Goal: Obtain resource: Download file/media

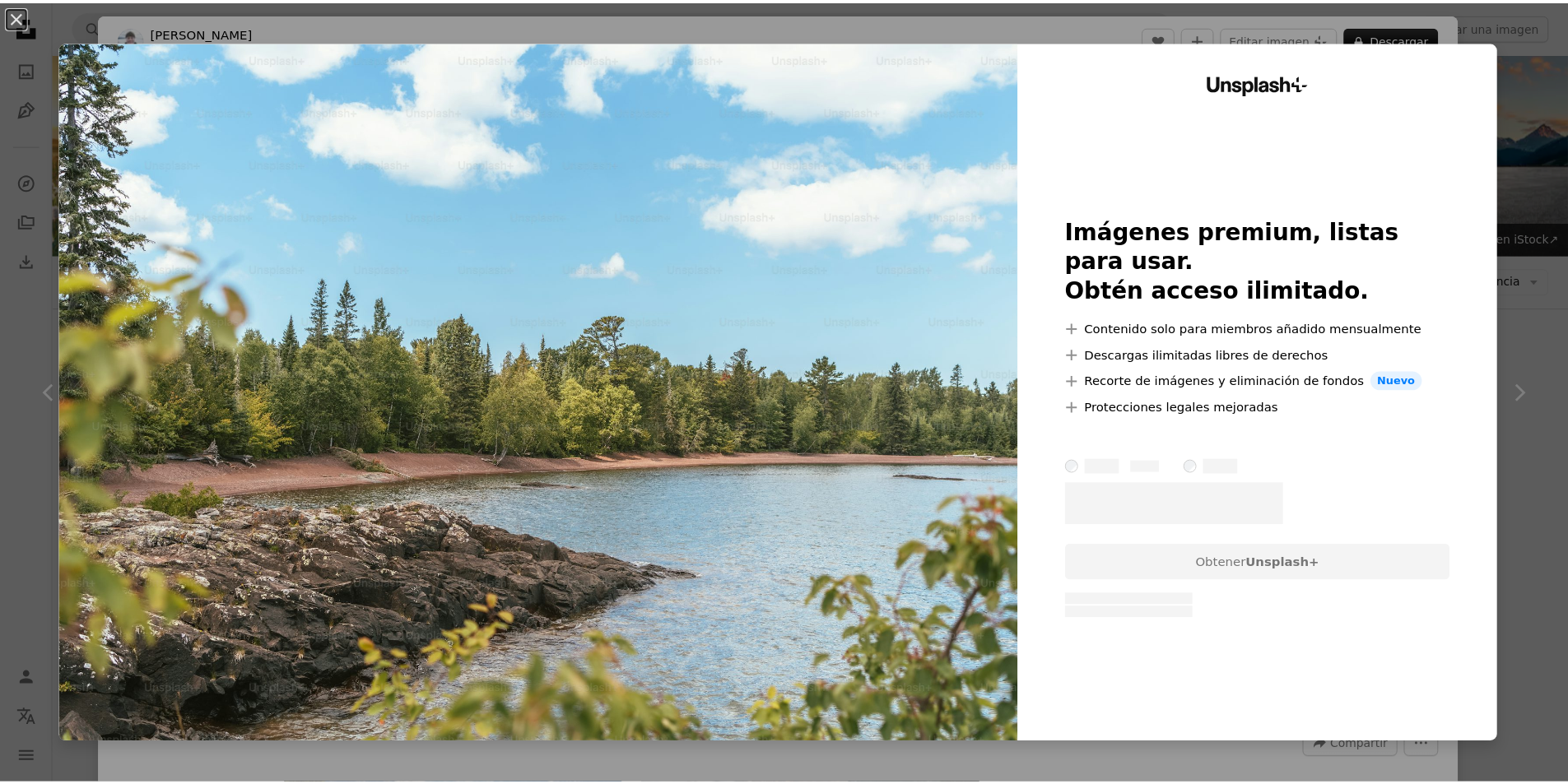
scroll to position [1399, 0]
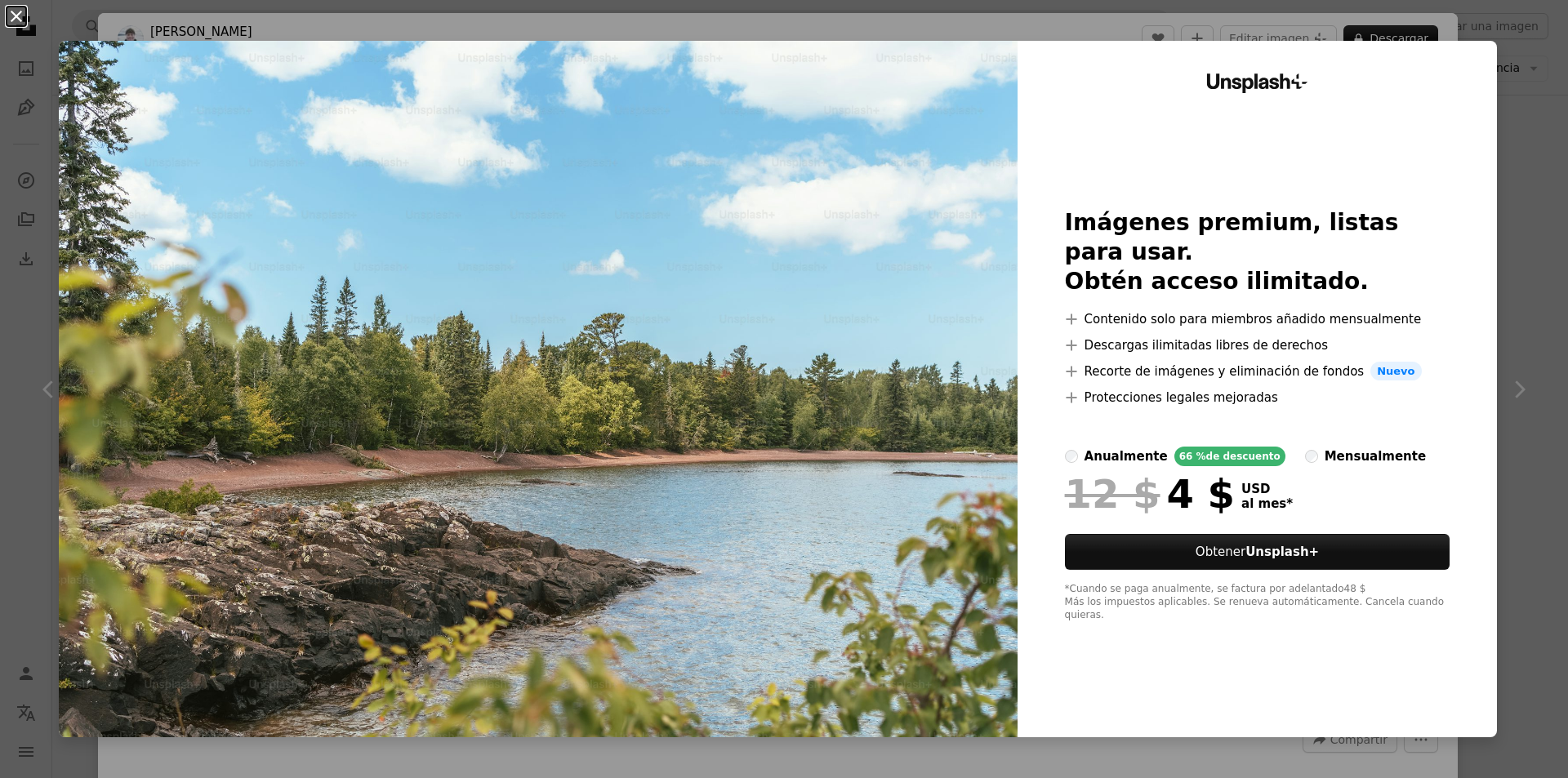
click at [15, 10] on button "An X shape" at bounding box center [16, 16] width 20 height 20
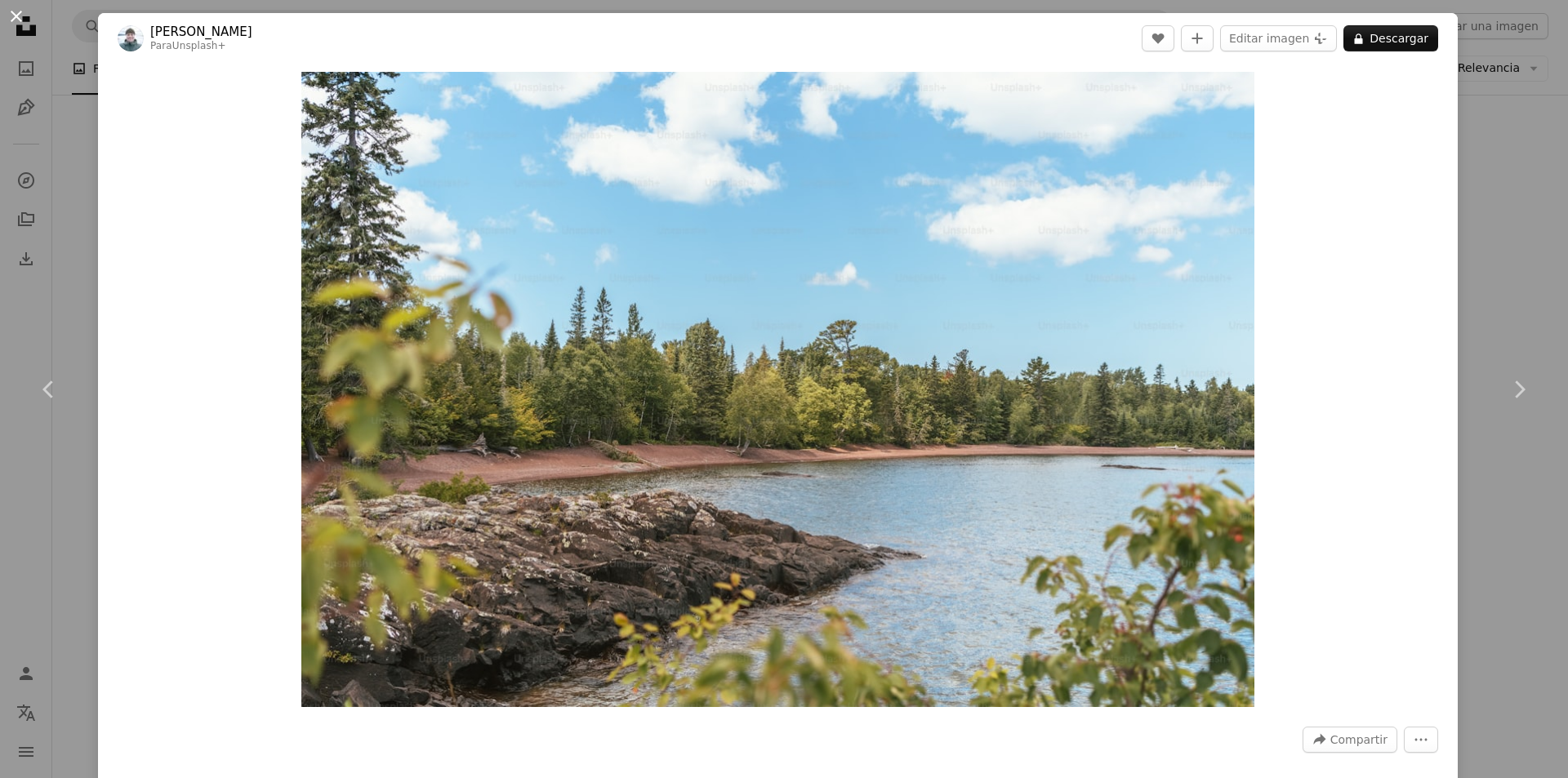
click at [18, 15] on button "An X shape" at bounding box center [16, 16] width 20 height 20
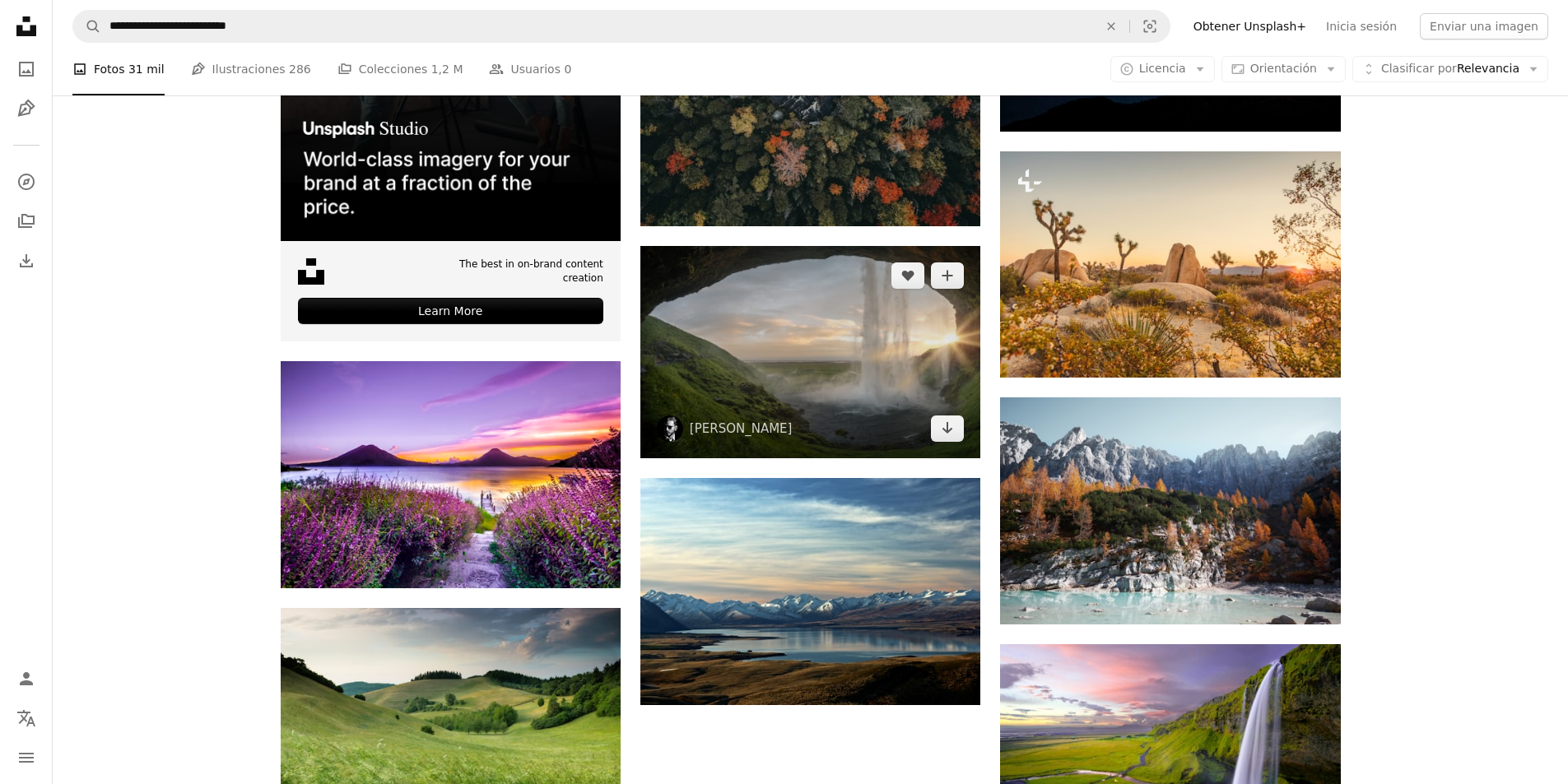
scroll to position [3044, 0]
